Goal: Communication & Community: Answer question/provide support

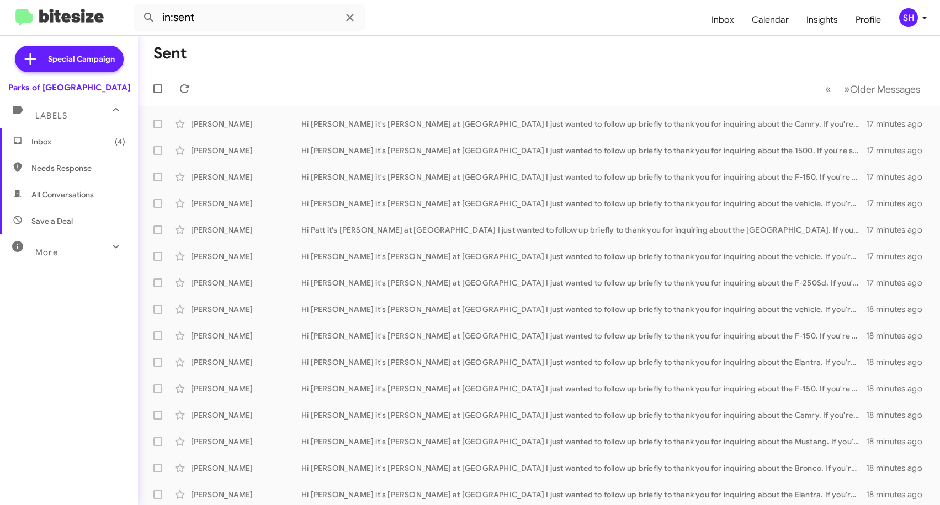
click at [92, 139] on span "Inbox (4)" at bounding box center [78, 141] width 94 height 11
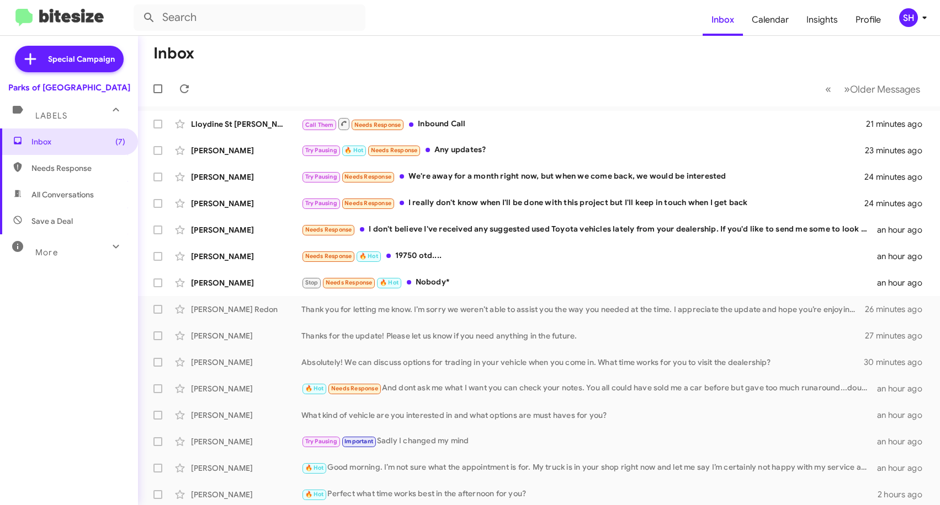
drag, startPoint x: 687, startPoint y: 66, endPoint x: 699, endPoint y: 31, distance: 36.8
click at [687, 66] on mat-toolbar-row "Inbox" at bounding box center [539, 53] width 802 height 35
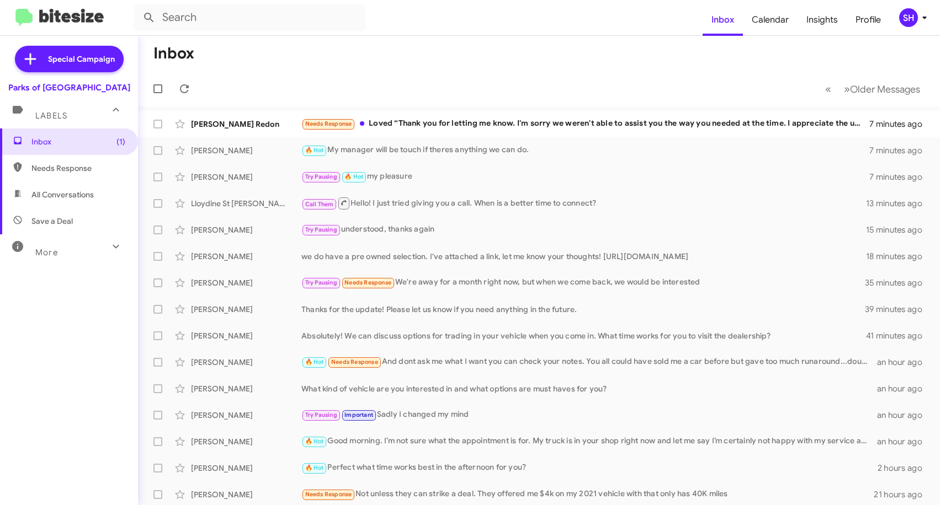
click at [688, 49] on mat-toolbar-row "Inbox" at bounding box center [539, 53] width 802 height 35
click at [446, 121] on div "Needs Response Loved “Thank you for letting me know. I'm sorry we weren't able …" at bounding box center [593, 124] width 585 height 13
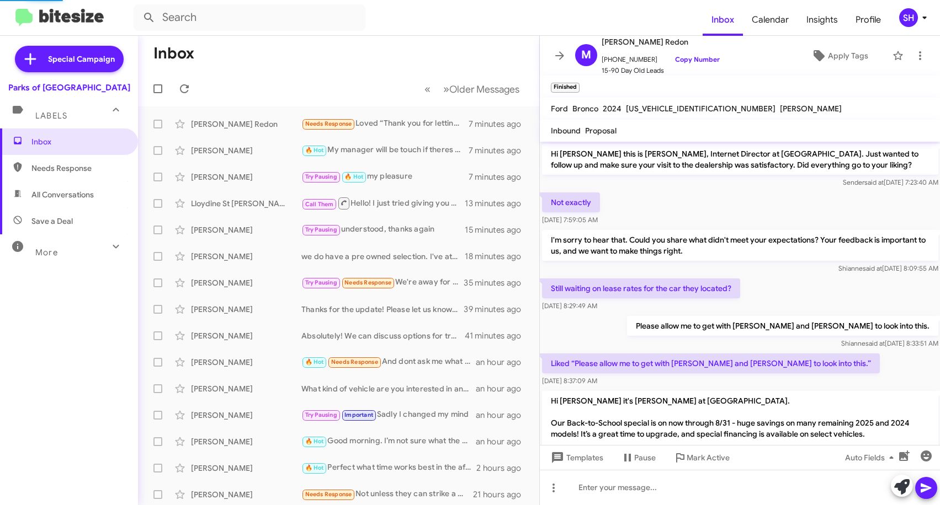
scroll to position [360, 0]
